Goal: Information Seeking & Learning: Understand process/instructions

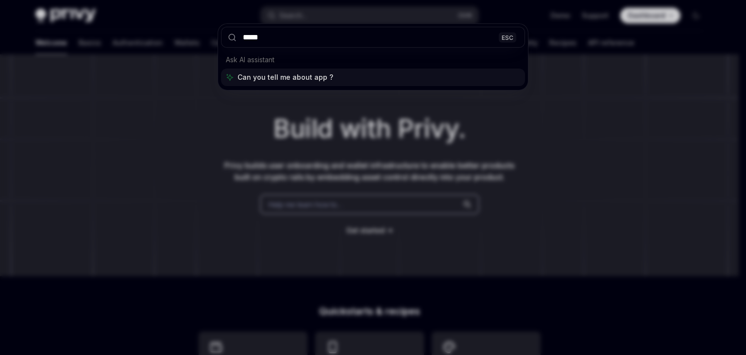
type input "******"
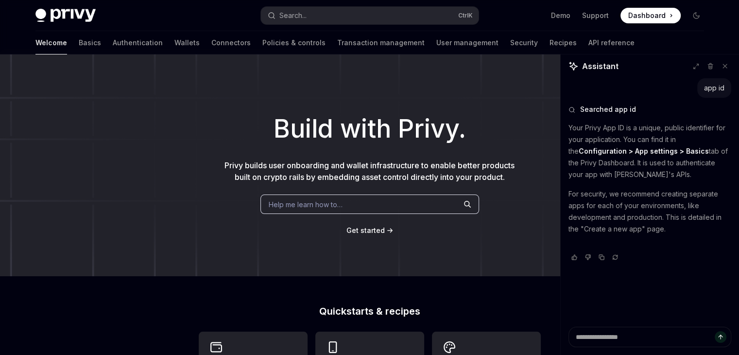
type textarea "*"
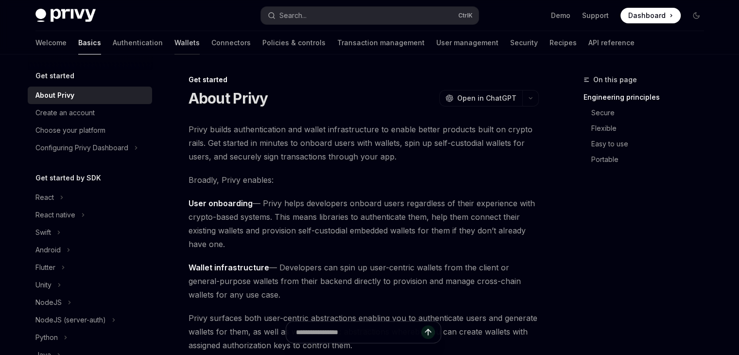
click at [174, 37] on link "Wallets" at bounding box center [186, 42] width 25 height 23
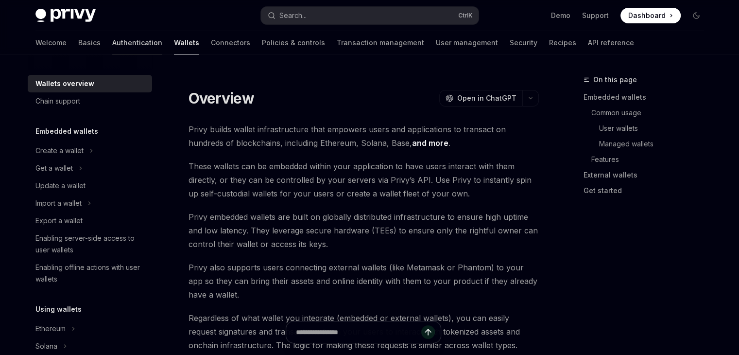
click at [112, 43] on link "Authentication" at bounding box center [137, 42] width 50 height 23
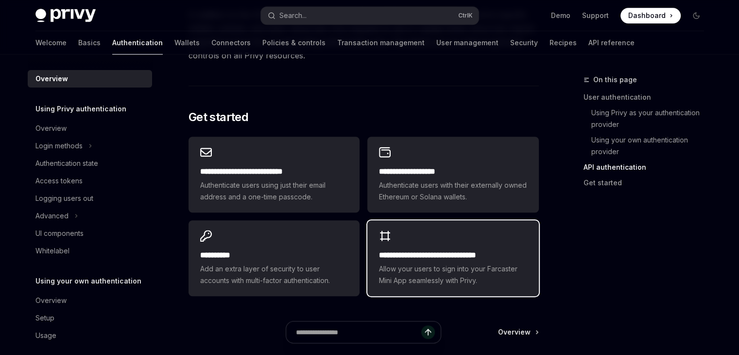
scroll to position [777, 0]
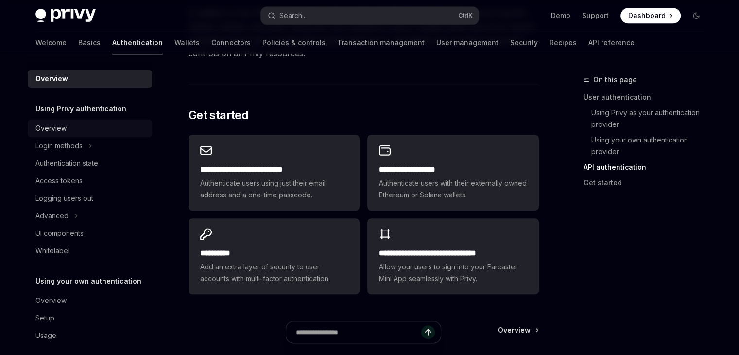
click at [47, 129] on div "Overview" at bounding box center [50, 128] width 31 height 12
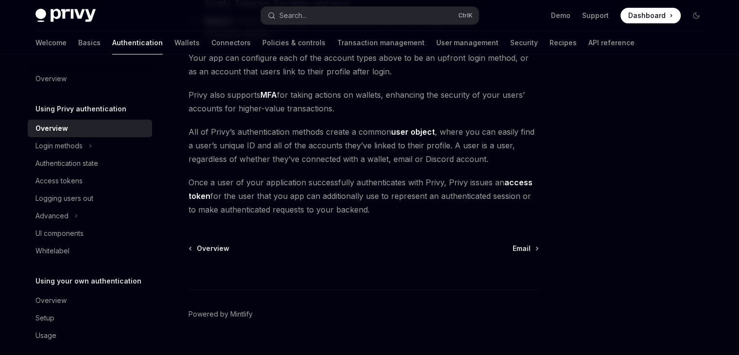
scroll to position [233, 0]
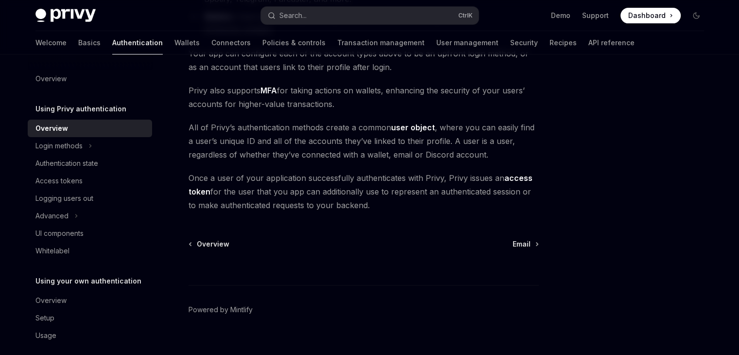
click at [62, 109] on h5 "Using Privy authentication" at bounding box center [80, 109] width 91 height 12
click at [78, 46] on link "Basics" at bounding box center [89, 42] width 22 height 23
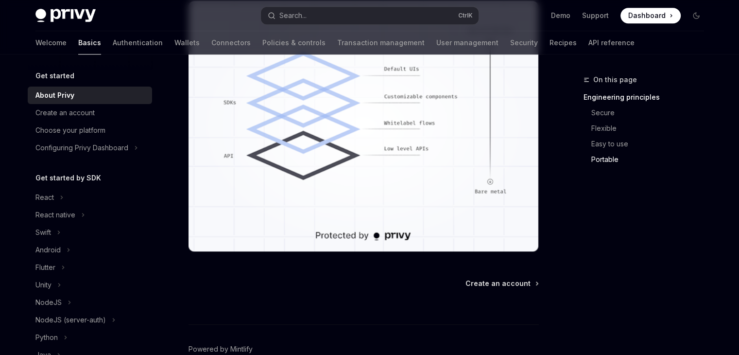
scroll to position [929, 0]
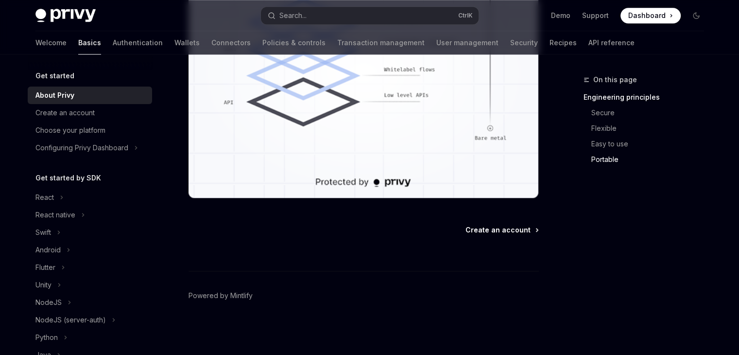
click at [502, 231] on span "Create an account" at bounding box center [497, 230] width 65 height 10
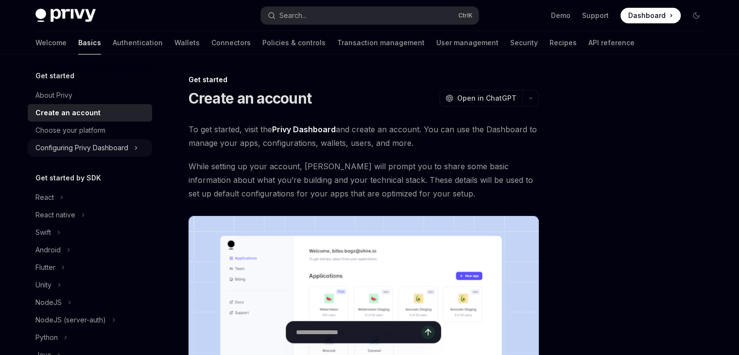
click at [80, 154] on button "Configuring Privy Dashboard" at bounding box center [90, 147] width 124 height 17
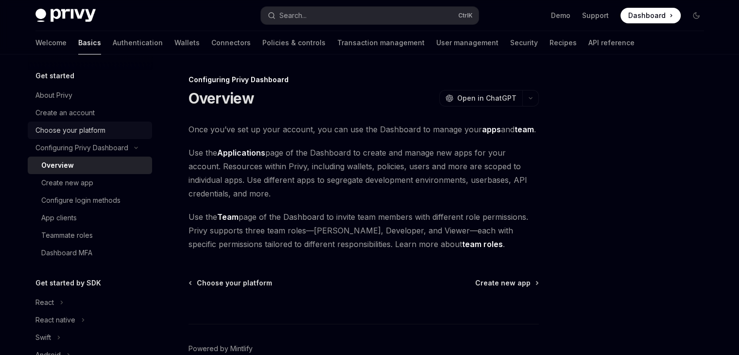
click at [73, 133] on div "Choose your platform" at bounding box center [70, 130] width 70 height 12
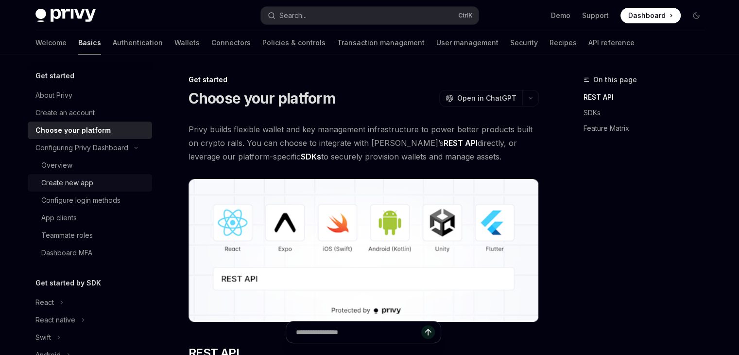
click at [59, 186] on div "Create new app" at bounding box center [67, 183] width 52 height 12
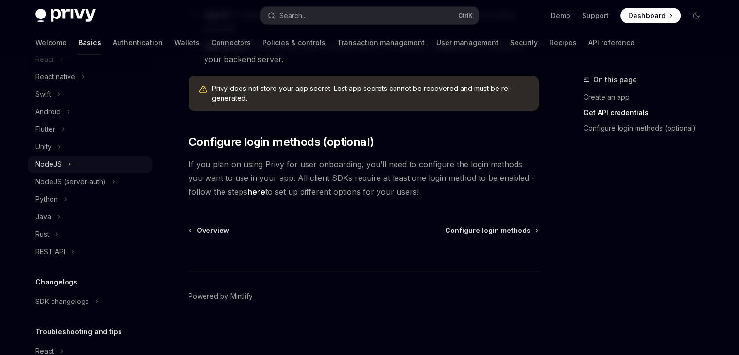
scroll to position [194, 0]
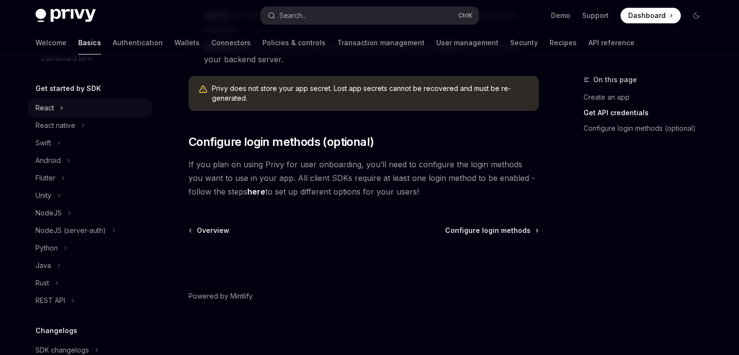
click at [43, 107] on div "React" at bounding box center [44, 108] width 18 height 12
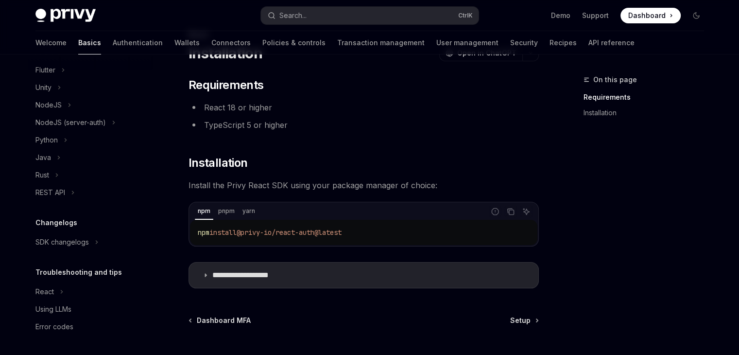
scroll to position [135, 0]
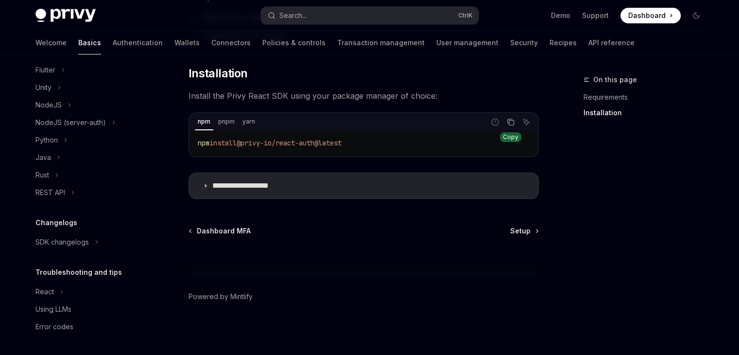
click at [511, 121] on icon "Copy the contents from the code block" at bounding box center [511, 122] width 8 height 8
click at [505, 123] on button "Copy the contents from the code block" at bounding box center [510, 122] width 13 height 13
click at [376, 191] on summary "**********" at bounding box center [363, 185] width 349 height 25
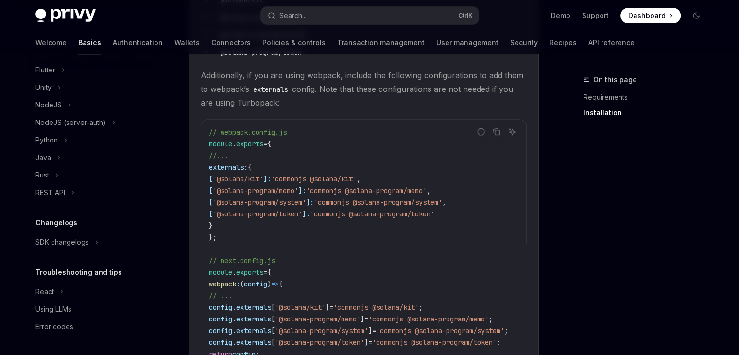
scroll to position [572, 0]
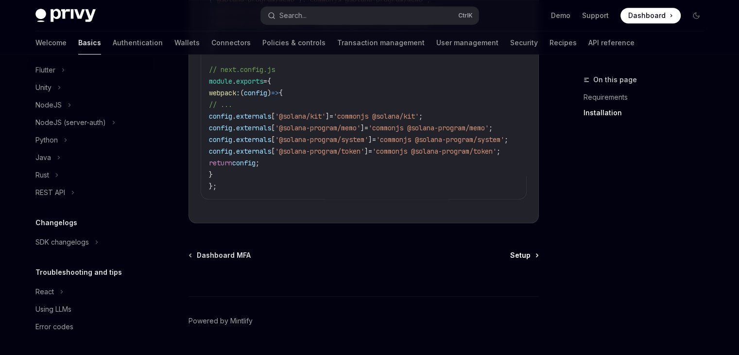
click at [528, 250] on span "Setup" at bounding box center [520, 255] width 20 height 10
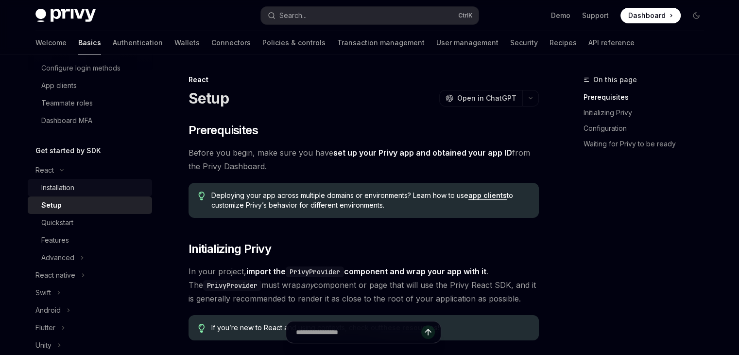
click at [65, 181] on link "Installation" at bounding box center [90, 187] width 124 height 17
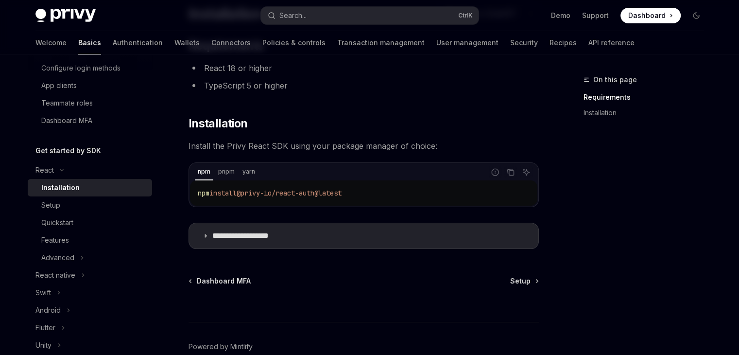
scroll to position [97, 0]
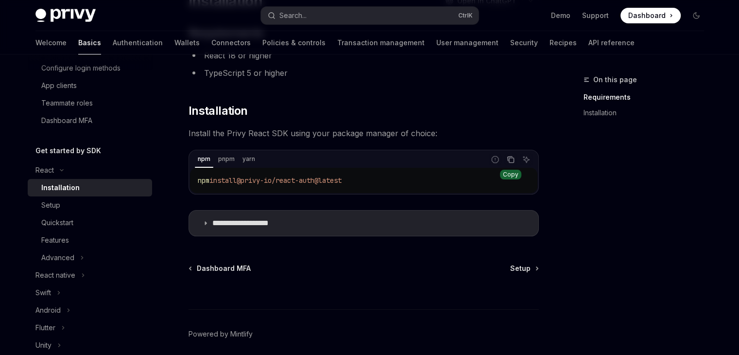
click at [509, 163] on button "Copy the contents from the code block" at bounding box center [510, 159] width 13 height 13
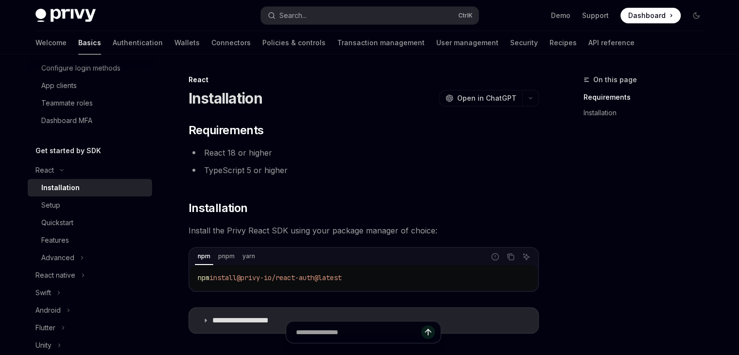
scroll to position [135, 0]
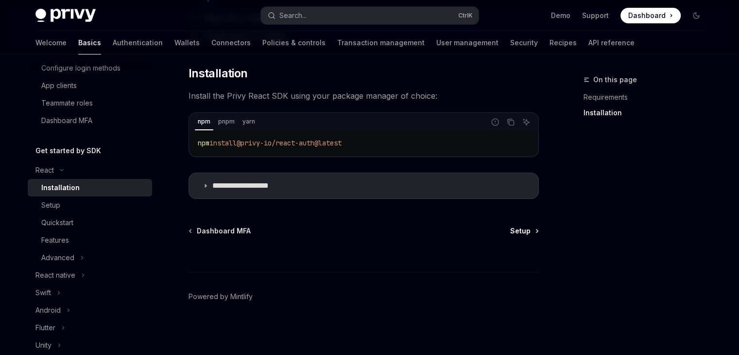
click at [518, 232] on span "Setup" at bounding box center [520, 231] width 20 height 10
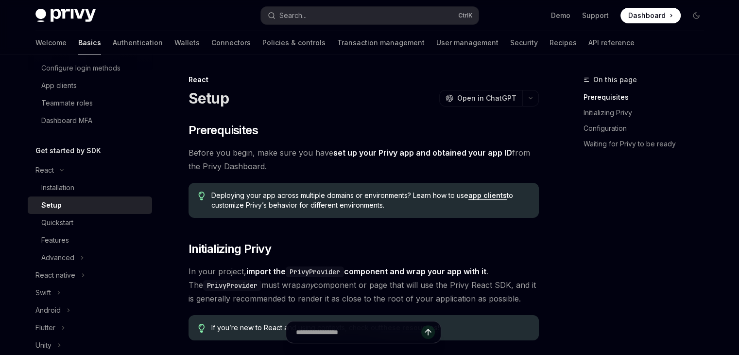
type textarea "*"
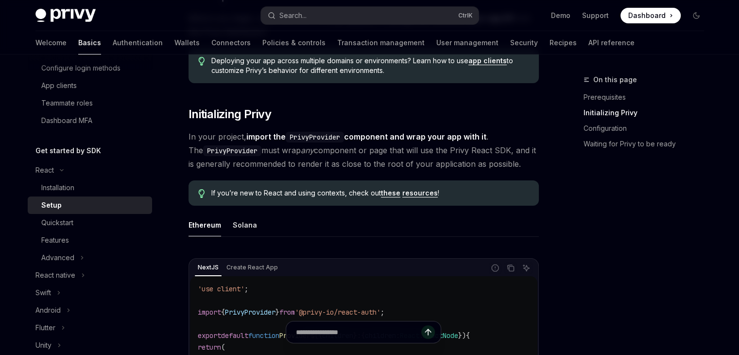
scroll to position [194, 0]
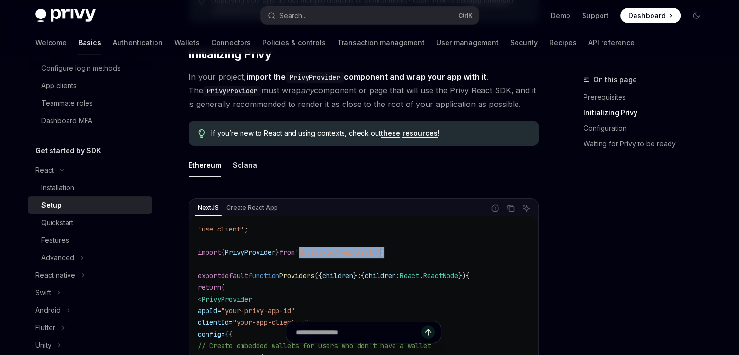
drag, startPoint x: 313, startPoint y: 251, endPoint x: 415, endPoint y: 251, distance: 102.0
click at [415, 251] on code "'use client' ; import { PrivyProvider } from '@privy-io/react-auth' ; export de…" at bounding box center [364, 351] width 332 height 256
copy span "'@privy-io/react-auth' ;"
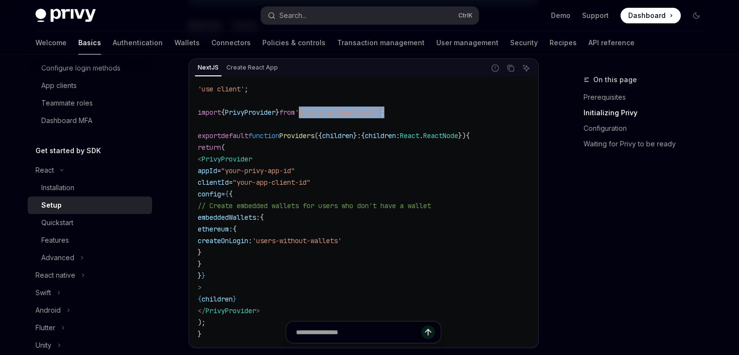
scroll to position [291, 0]
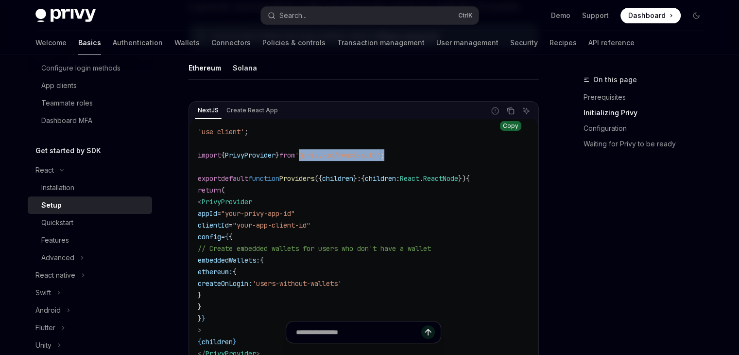
click at [512, 114] on button "Copy the contents from the code block" at bounding box center [510, 110] width 13 height 13
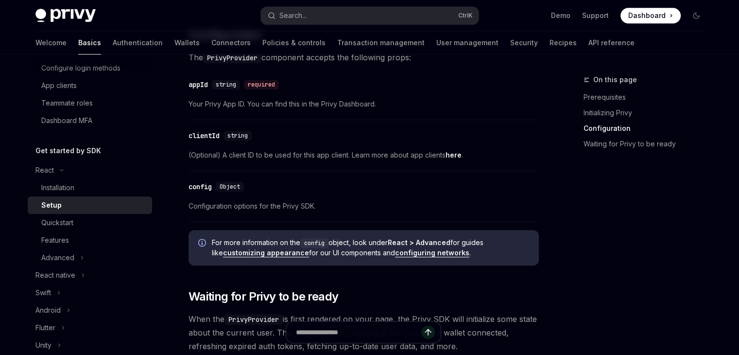
scroll to position [728, 0]
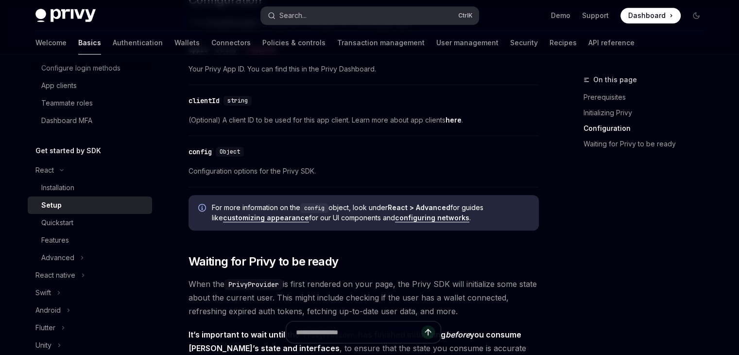
click at [430, 13] on button "Search... Ctrl K" at bounding box center [370, 15] width 218 height 17
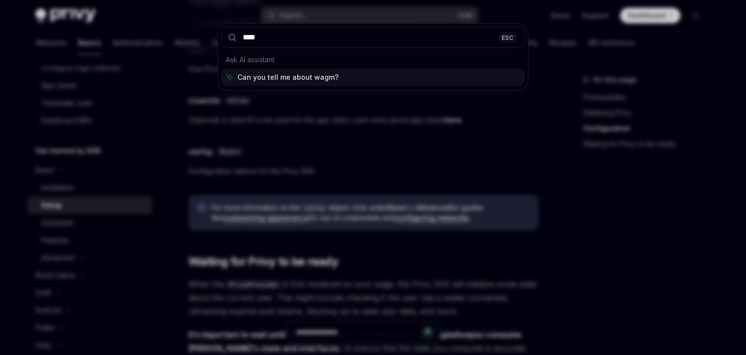
type input "*****"
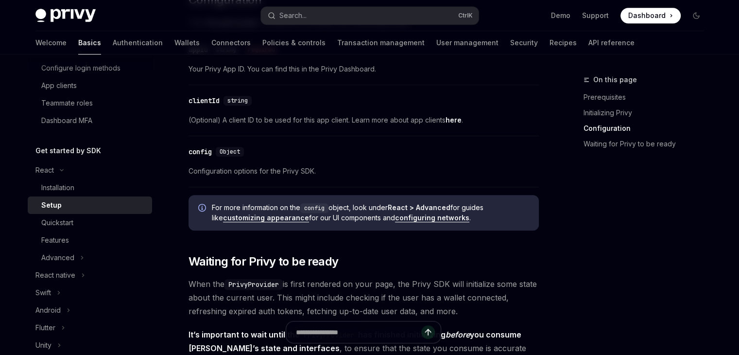
type textarea "*"
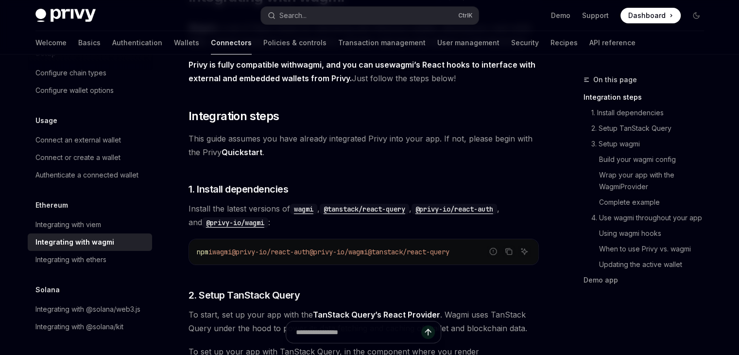
scroll to position [103, 0]
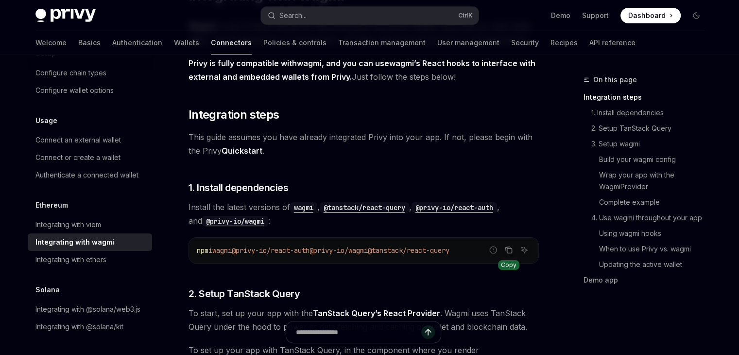
click at [514, 247] on button "Copy the contents from the code block" at bounding box center [508, 249] width 13 height 13
